Goal: Find specific page/section

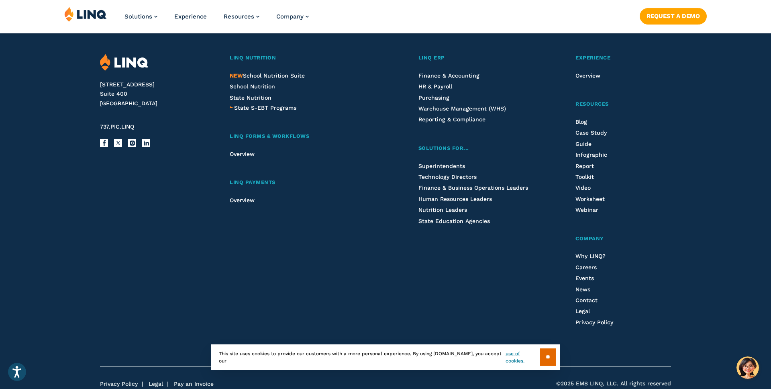
scroll to position [2124, 0]
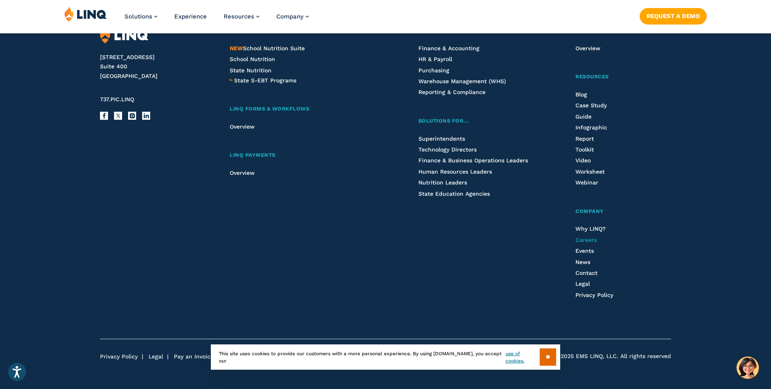
click at [578, 237] on span "Careers" at bounding box center [585, 240] width 21 height 6
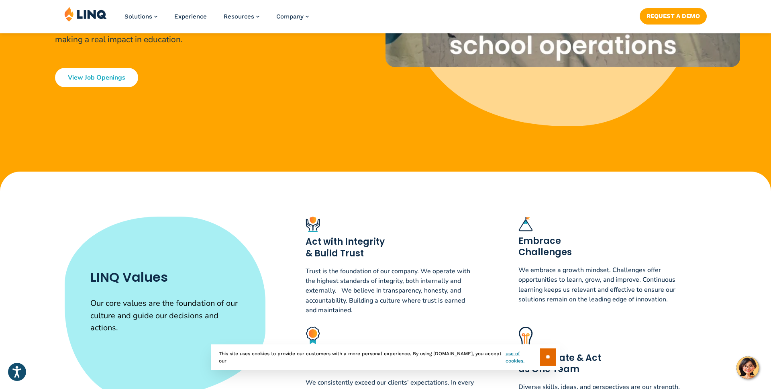
scroll to position [253, 0]
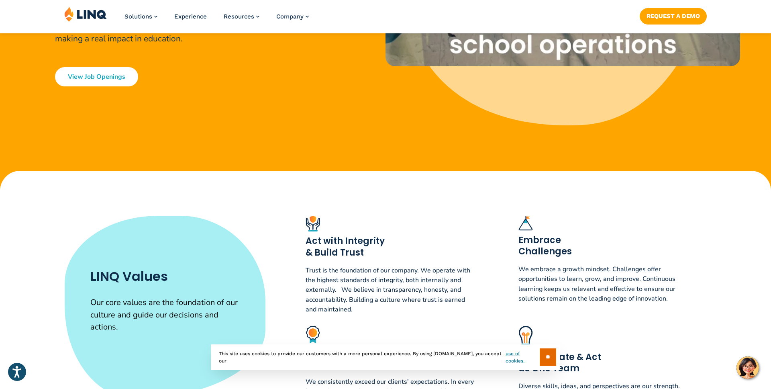
click at [128, 80] on link "View Job Openings" at bounding box center [96, 76] width 83 height 19
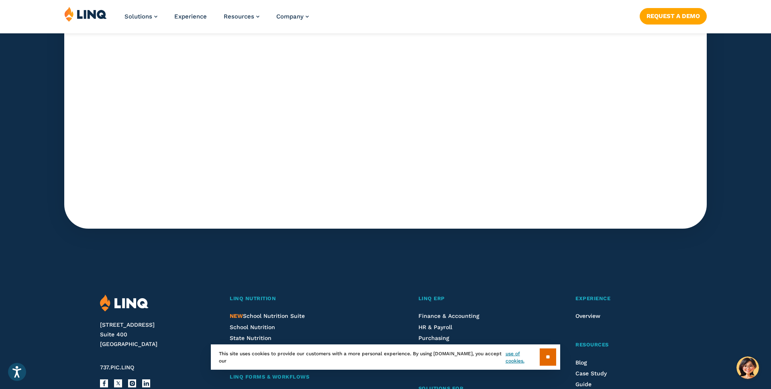
scroll to position [2601, 0]
